Goal: Information Seeking & Learning: Compare options

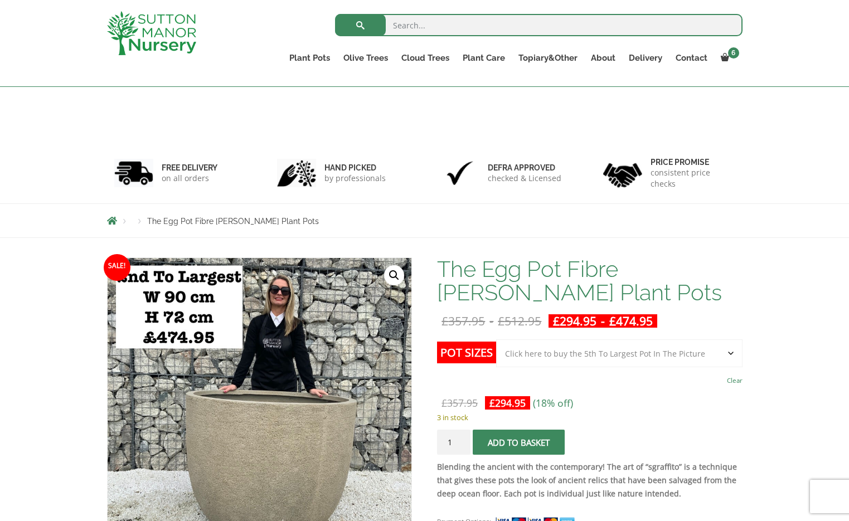
select select "Click here to buy the 5th To Largest Pot In The Picture"
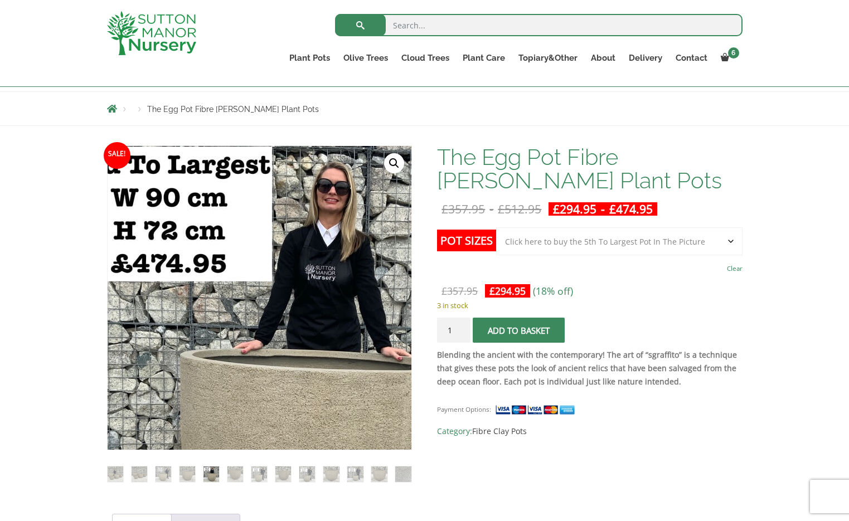
scroll to position [105, 0]
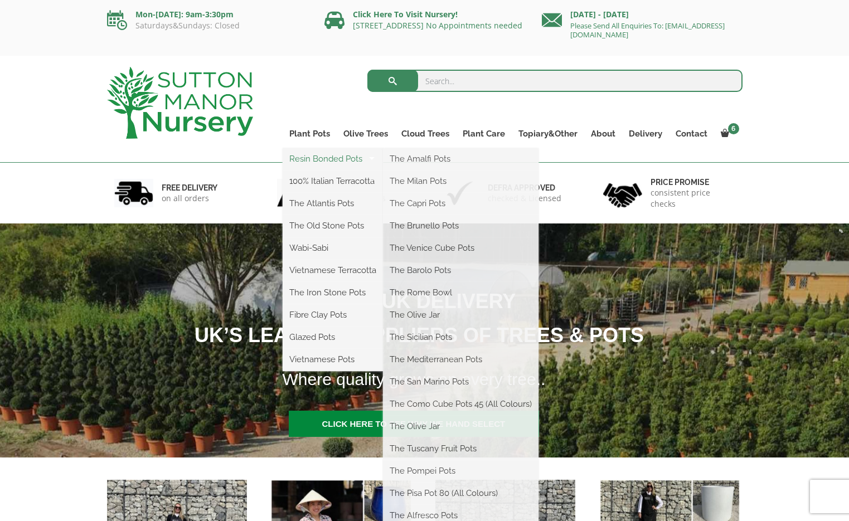
click at [310, 158] on link "Resin Bonded Pots" at bounding box center [333, 158] width 100 height 17
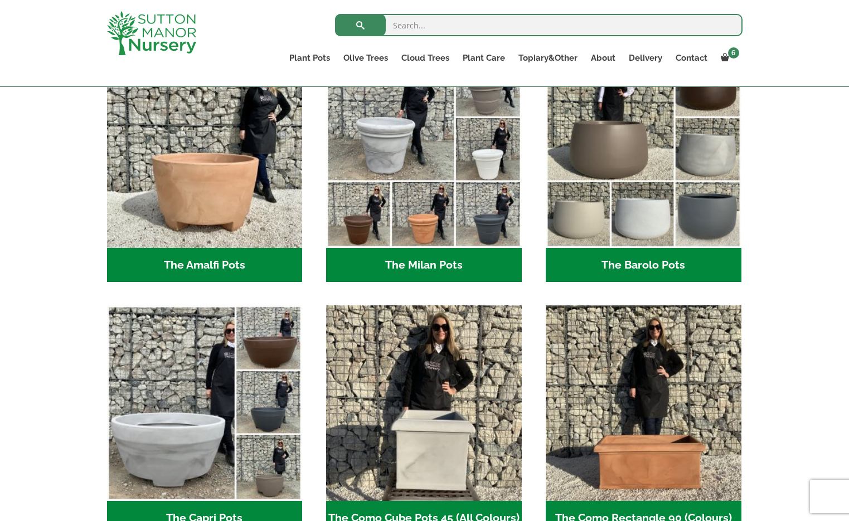
scroll to position [341, 0]
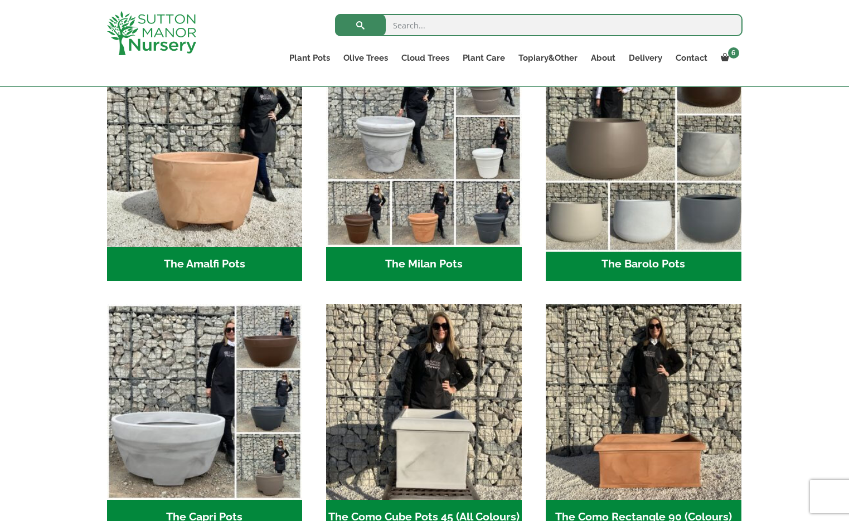
click at [610, 162] on img "Visit product category The Barolo Pots" at bounding box center [643, 148] width 205 height 205
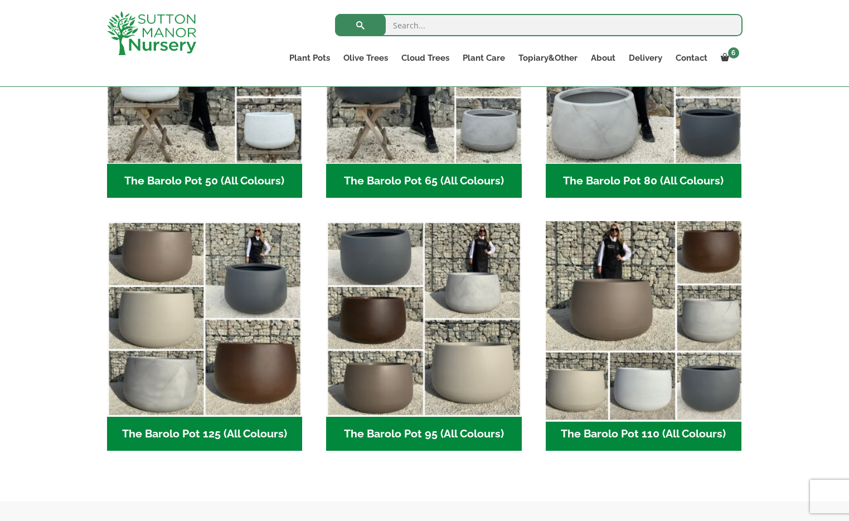
scroll to position [397, 0]
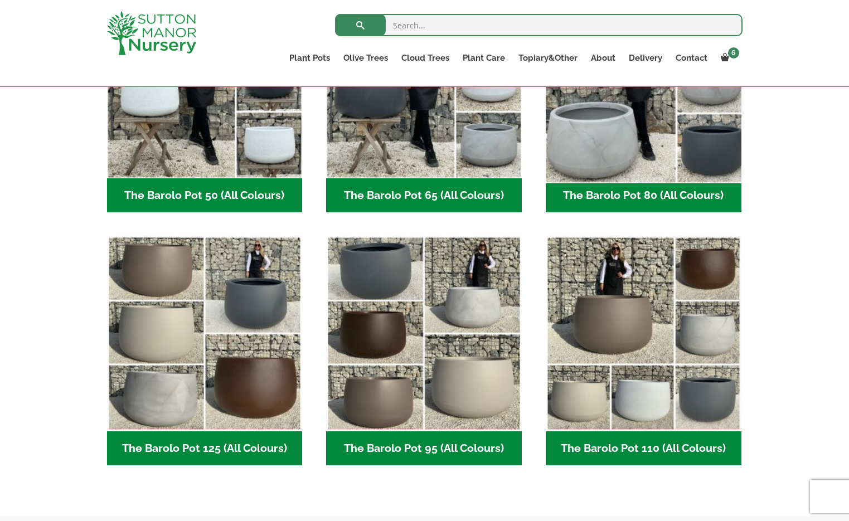
click at [591, 147] on img "Visit product category The Barolo Pot 80 (All Colours)" at bounding box center [643, 80] width 205 height 205
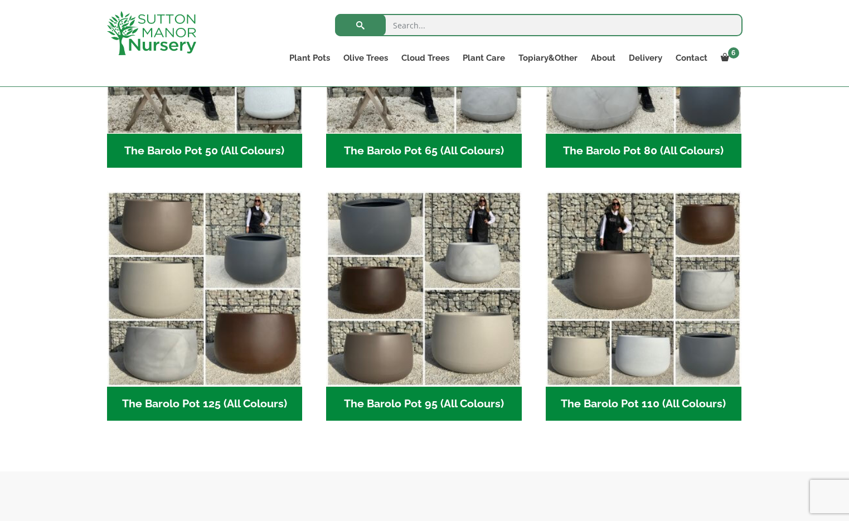
scroll to position [447, 0]
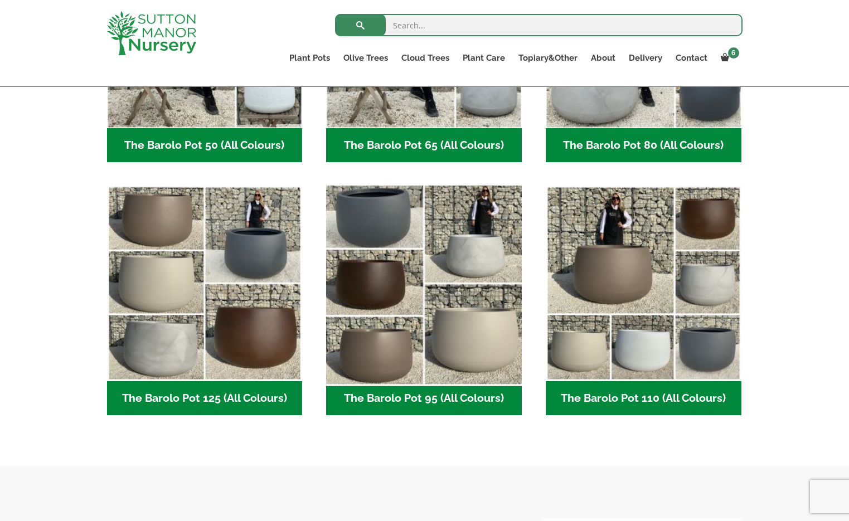
click at [401, 240] on img "Visit product category The Barolo Pot 95 (All Colours)" at bounding box center [424, 283] width 205 height 205
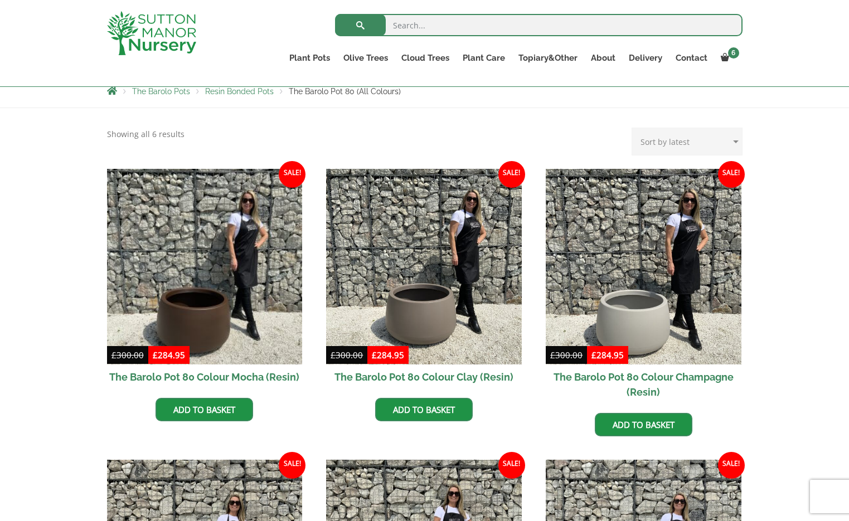
scroll to position [202, 0]
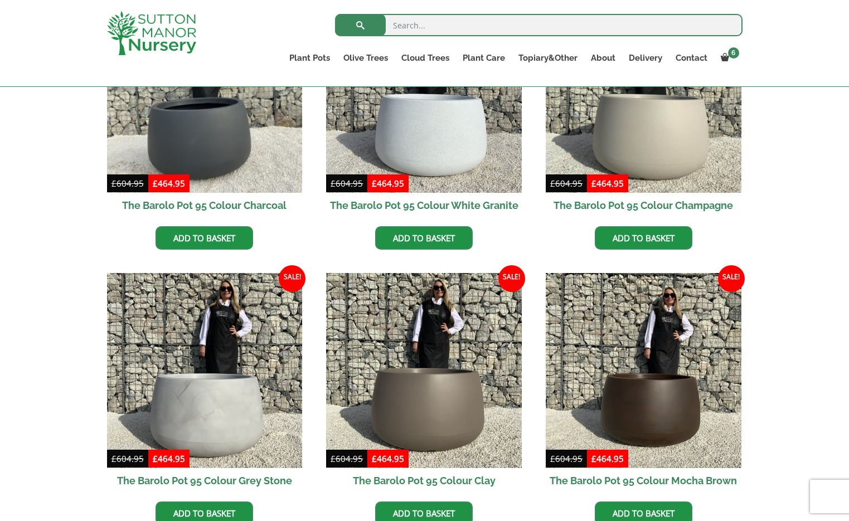
scroll to position [388, 0]
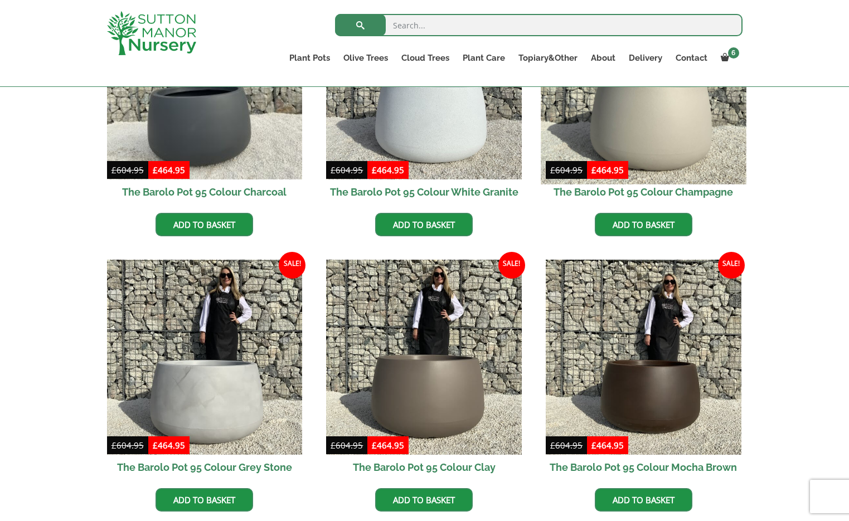
click at [602, 135] on img at bounding box center [643, 81] width 205 height 205
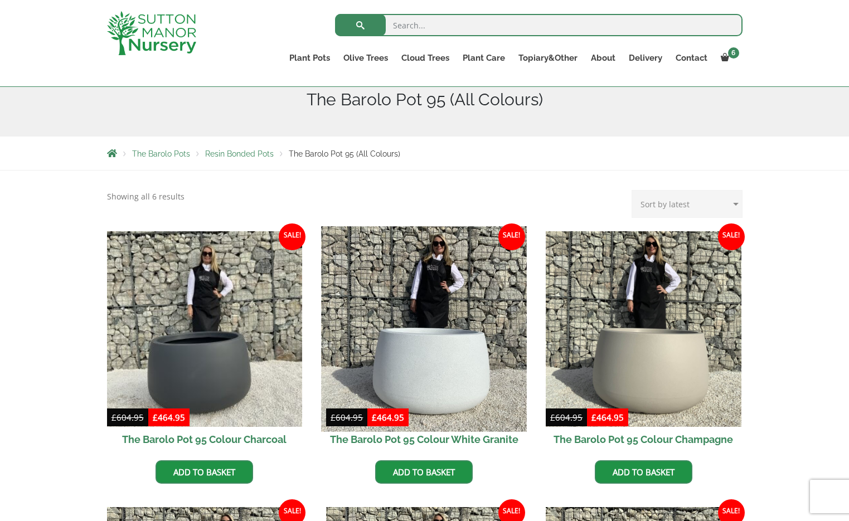
scroll to position [141, 0]
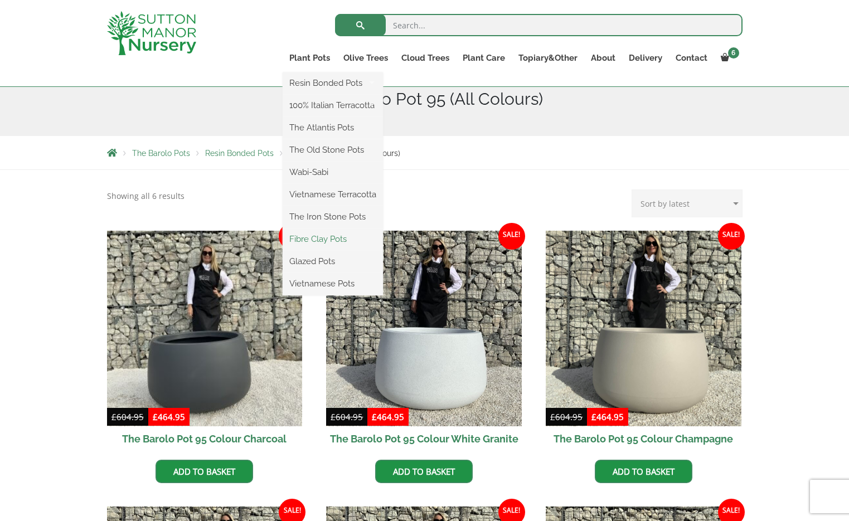
click at [320, 237] on link "Fibre Clay Pots" at bounding box center [333, 239] width 100 height 17
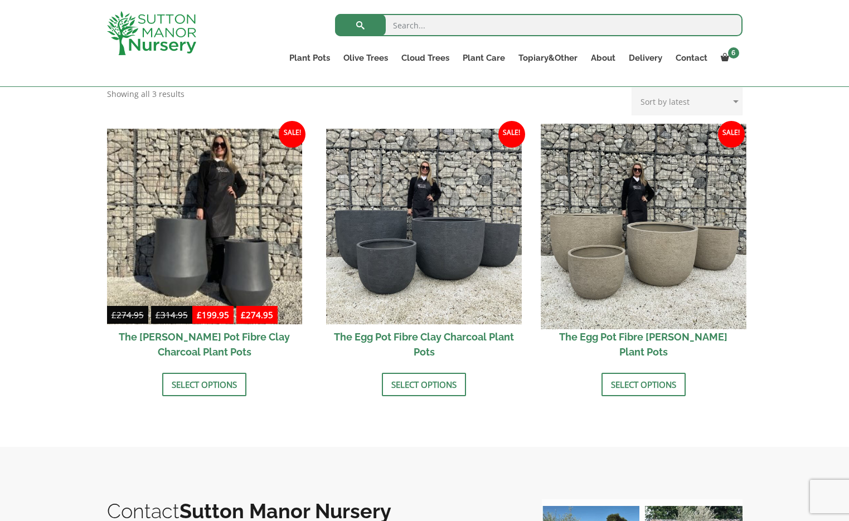
click at [590, 270] on img at bounding box center [643, 226] width 205 height 205
click at [620, 279] on img at bounding box center [643, 226] width 205 height 205
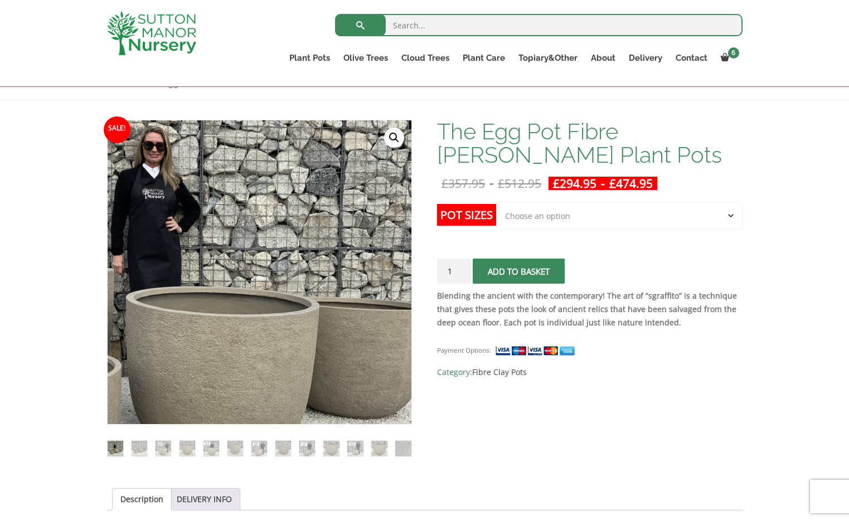
scroll to position [265, 0]
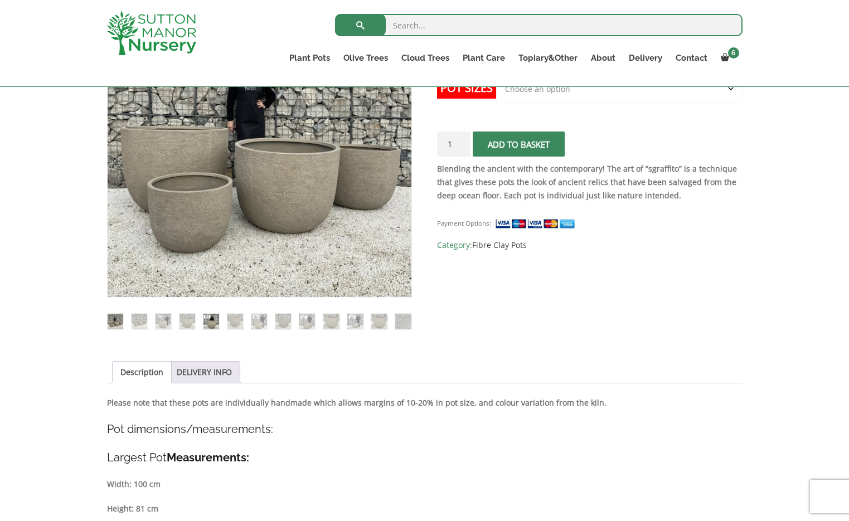
click at [210, 321] on img at bounding box center [211, 322] width 16 height 16
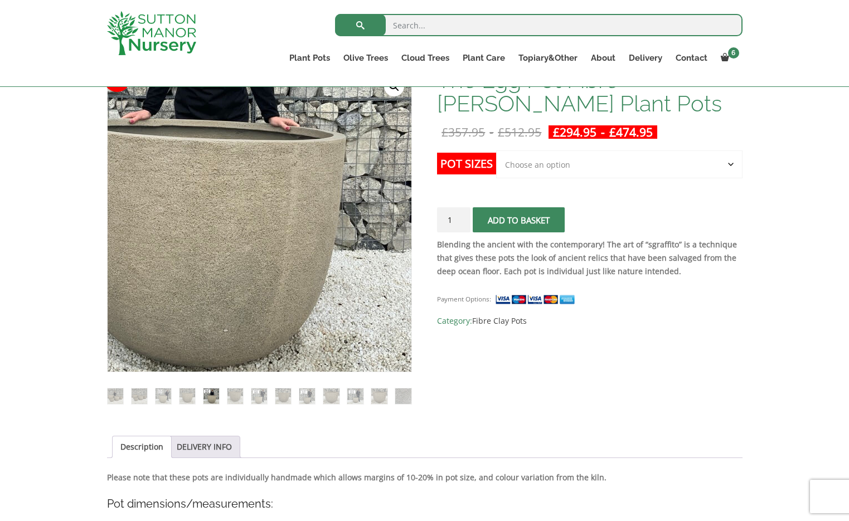
scroll to position [189, 0]
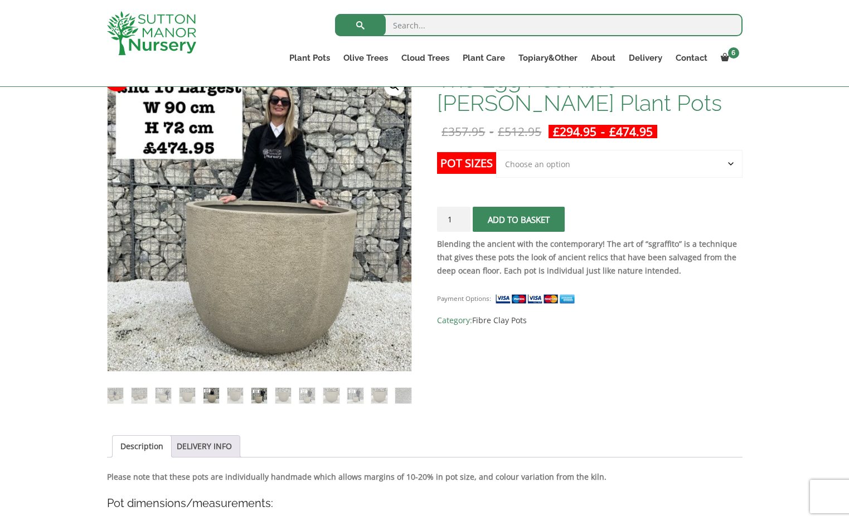
click at [256, 395] on img at bounding box center [259, 396] width 16 height 16
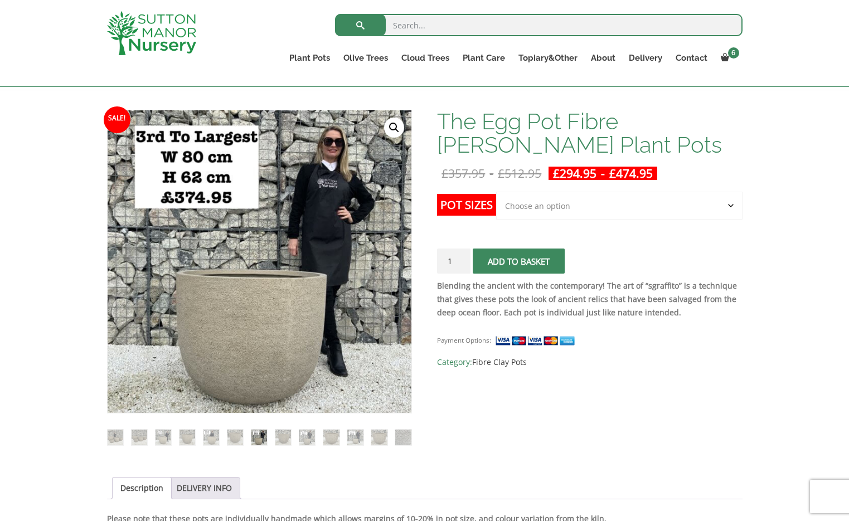
scroll to position [147, 0]
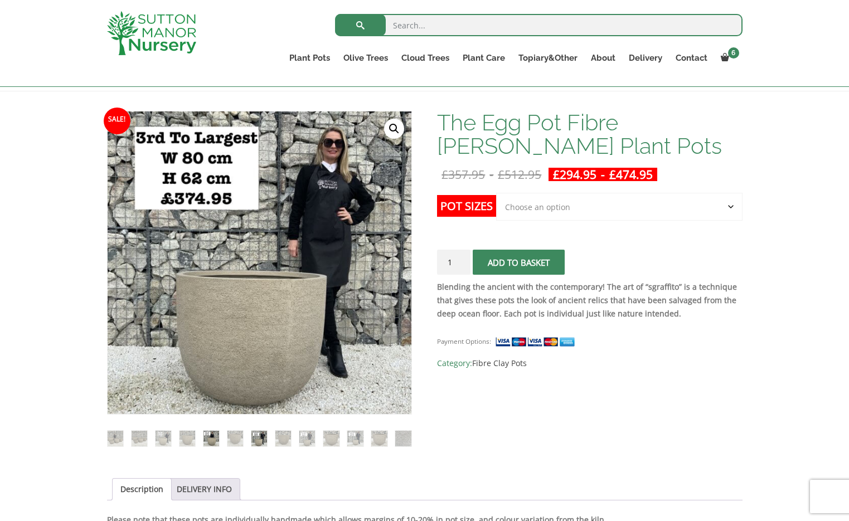
click at [207, 438] on img at bounding box center [211, 439] width 16 height 16
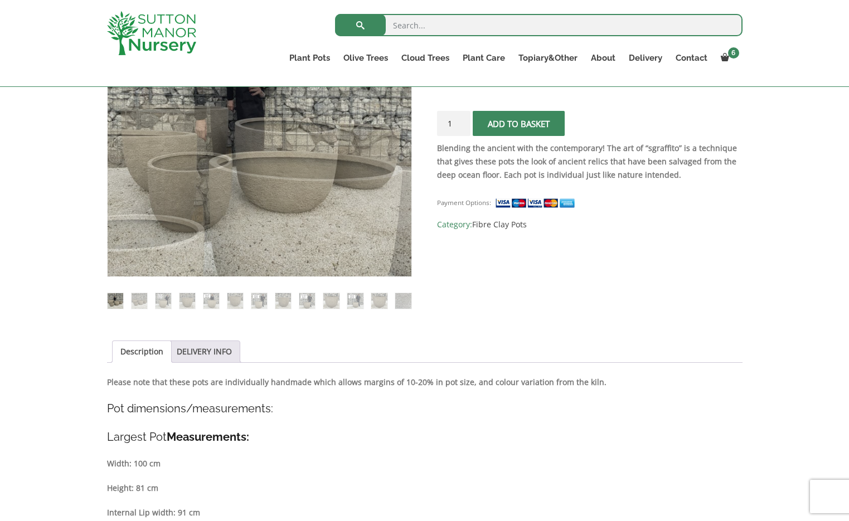
scroll to position [289, 0]
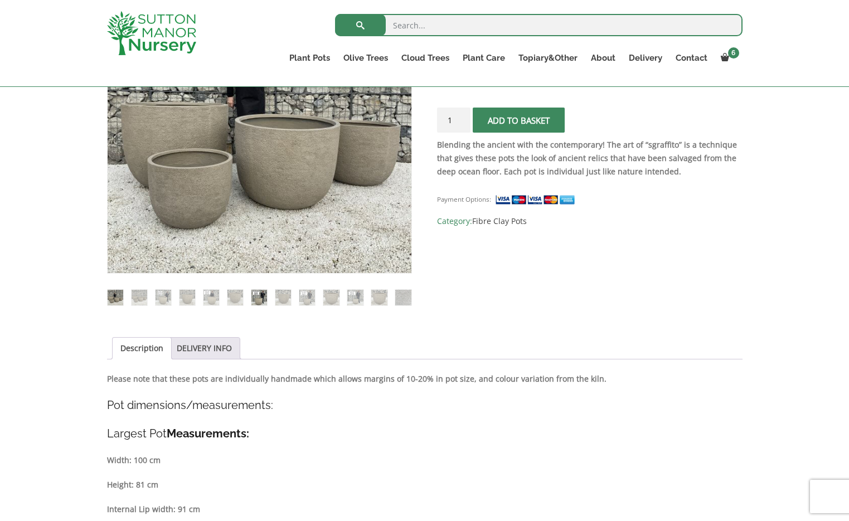
click at [258, 297] on img at bounding box center [259, 298] width 16 height 16
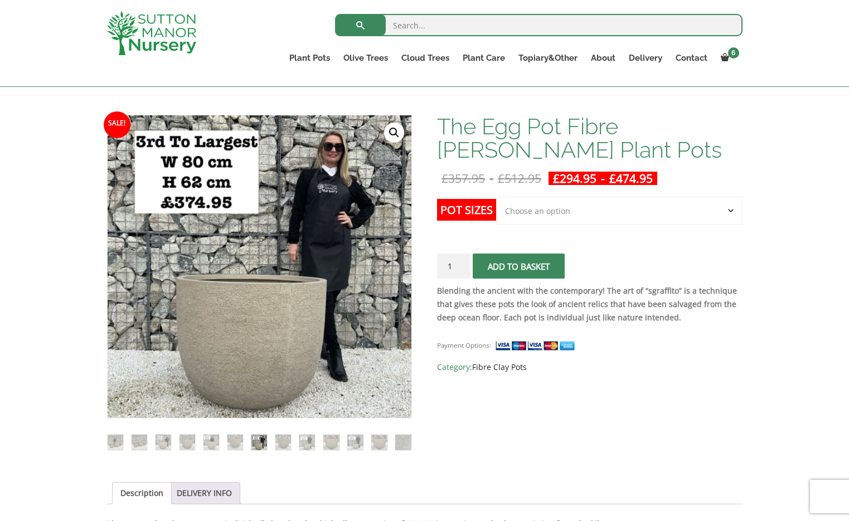
scroll to position [137, 0]
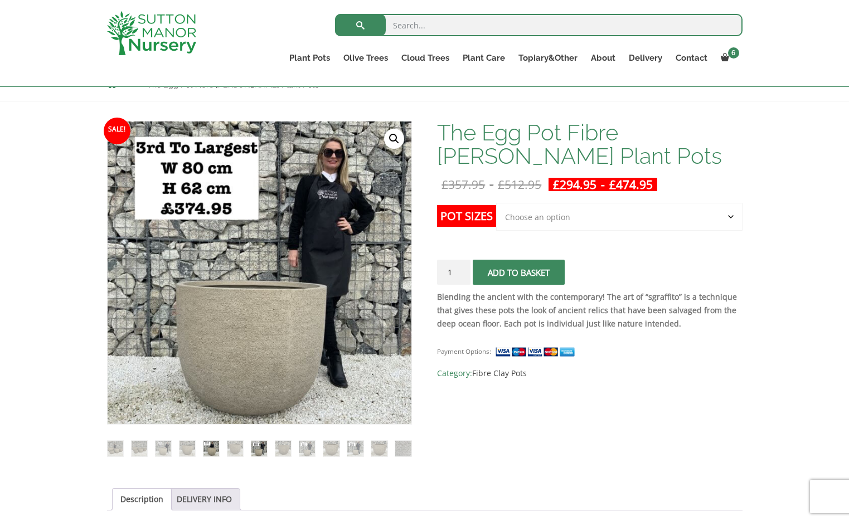
click at [210, 448] on img at bounding box center [211, 449] width 16 height 16
